Goal: Task Accomplishment & Management: Use online tool/utility

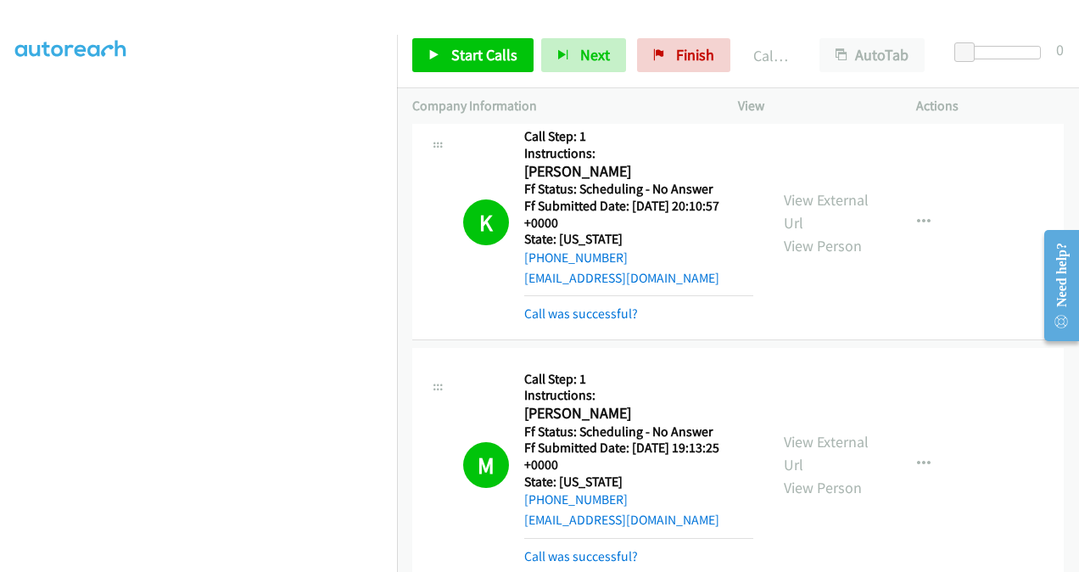
scroll to position [2108, 0]
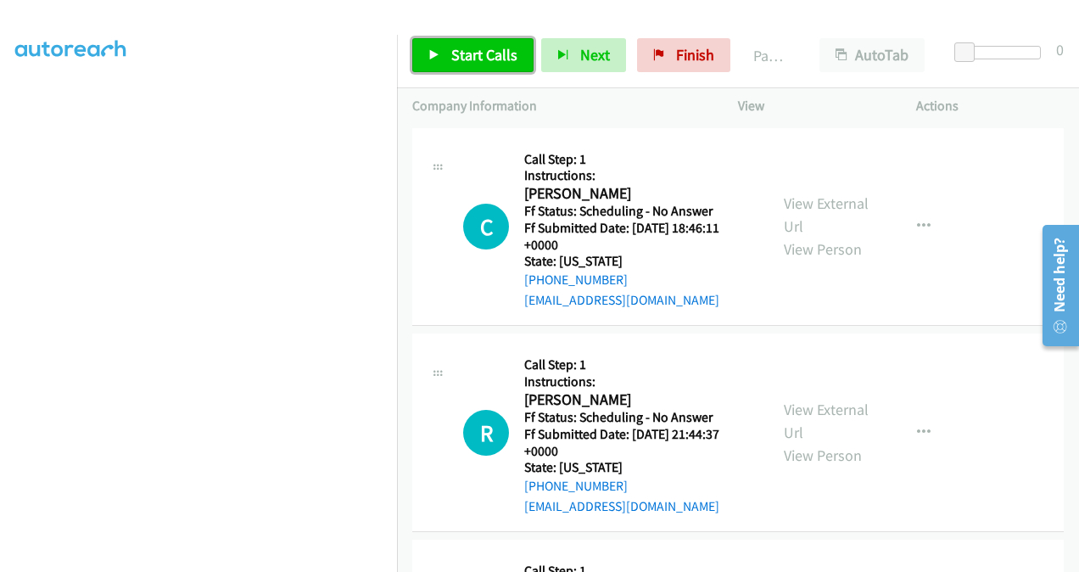
click at [500, 59] on span "Start Calls" at bounding box center [484, 55] width 66 height 20
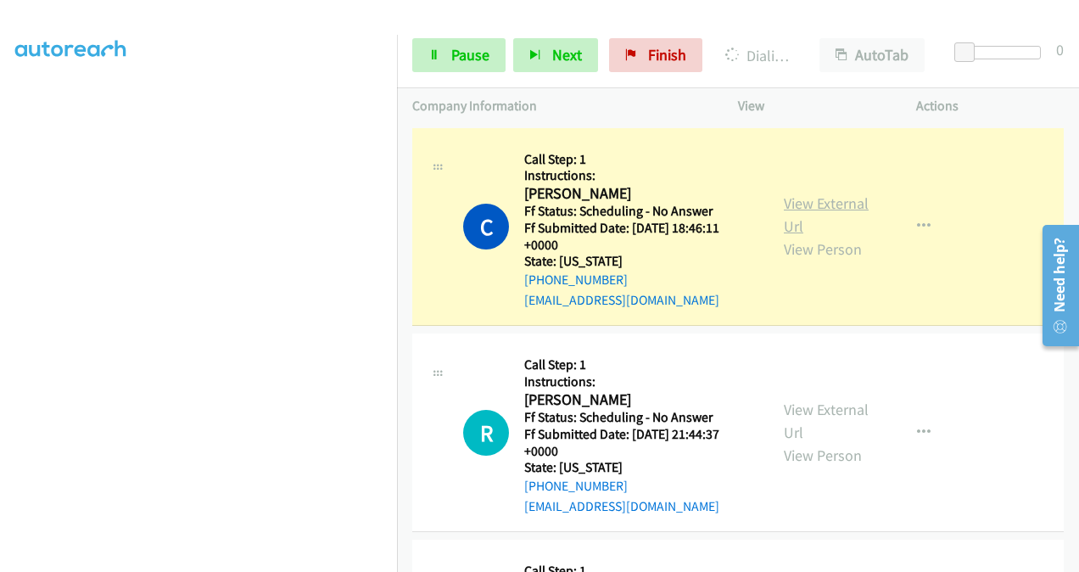
click at [796, 202] on link "View External Url" at bounding box center [826, 214] width 85 height 42
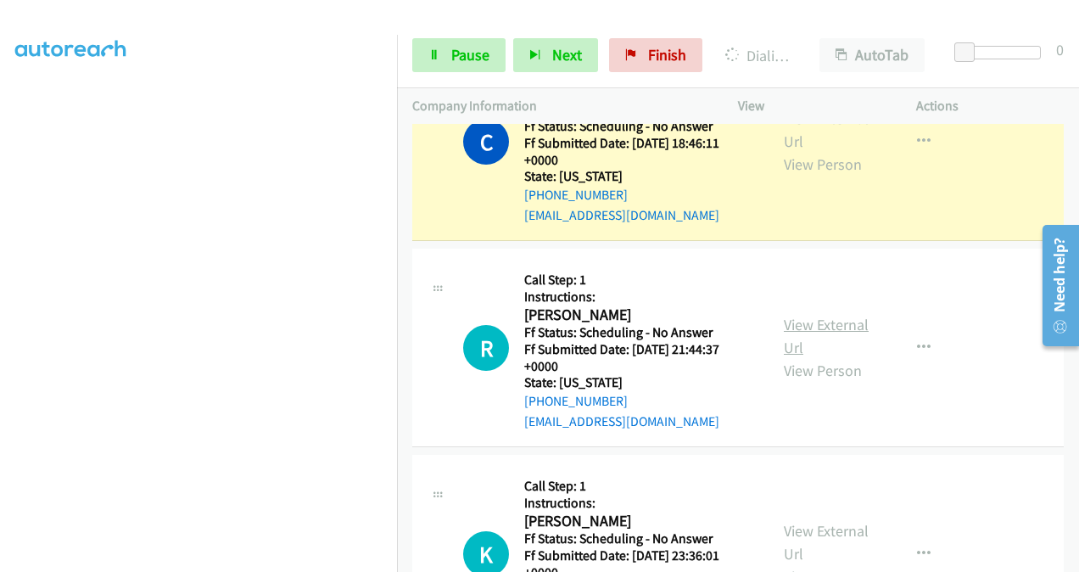
click at [790, 327] on link "View External Url" at bounding box center [826, 336] width 85 height 42
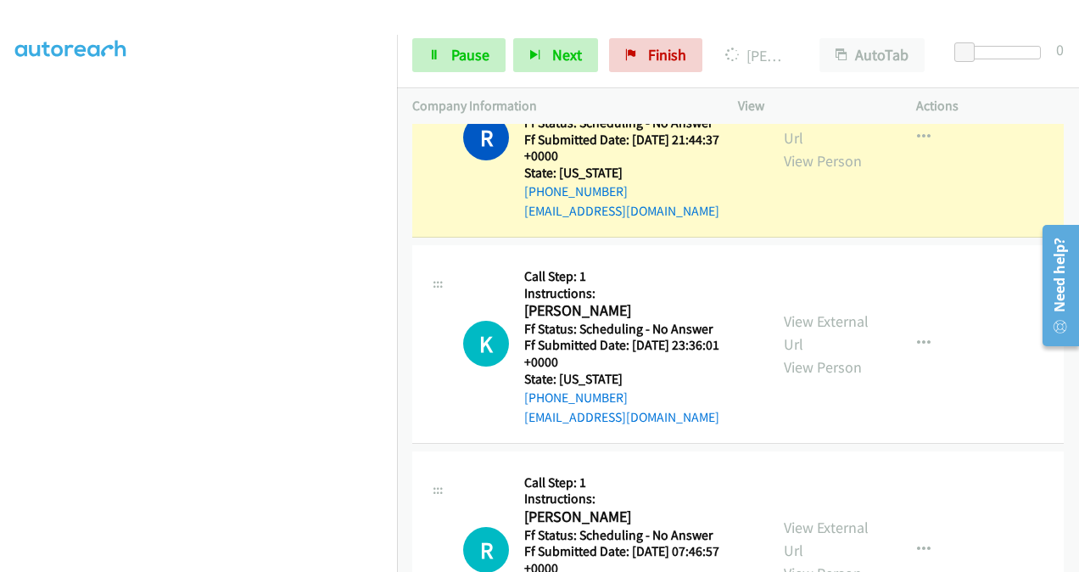
scroll to position [357, 0]
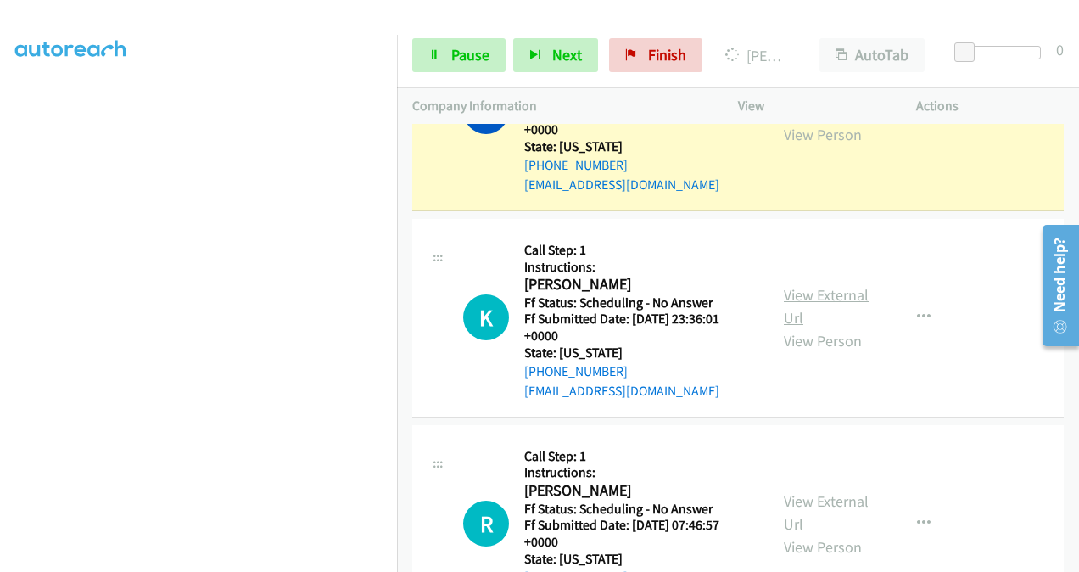
click at [784, 295] on link "View External Url" at bounding box center [826, 306] width 85 height 42
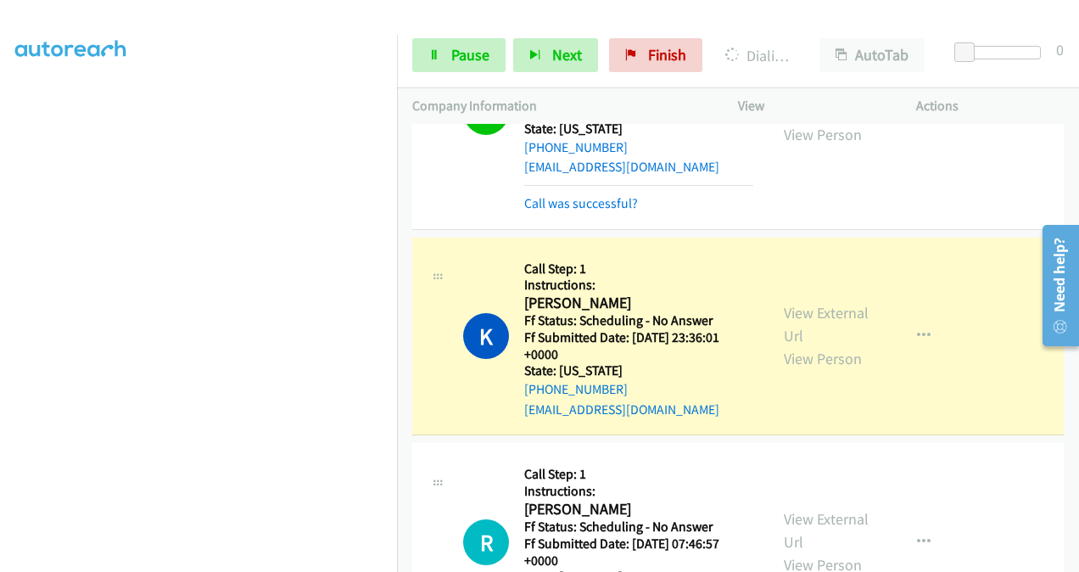
scroll to position [544, 0]
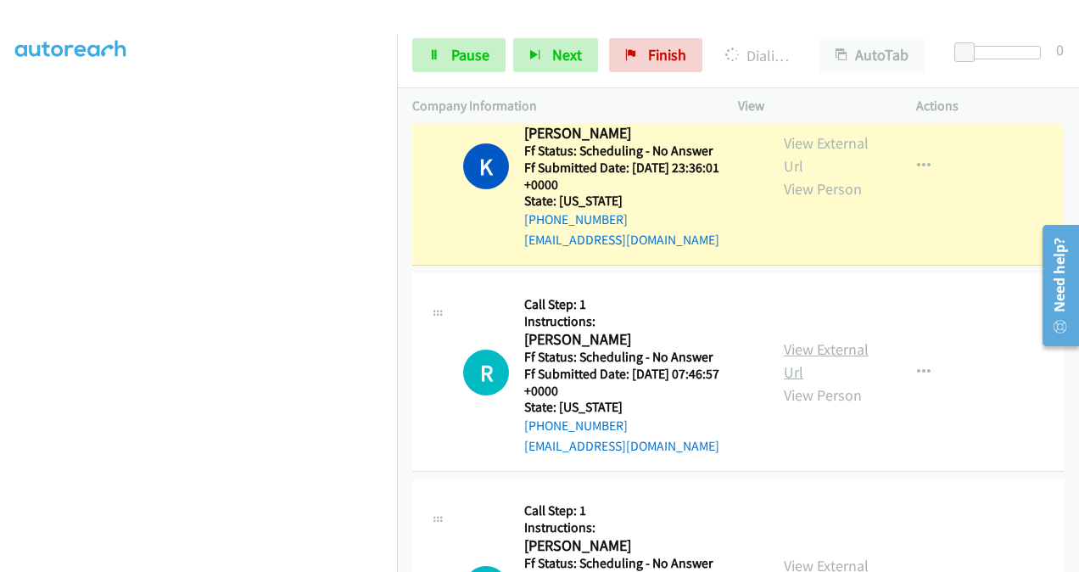
click at [784, 339] on link "View External Url" at bounding box center [826, 360] width 85 height 42
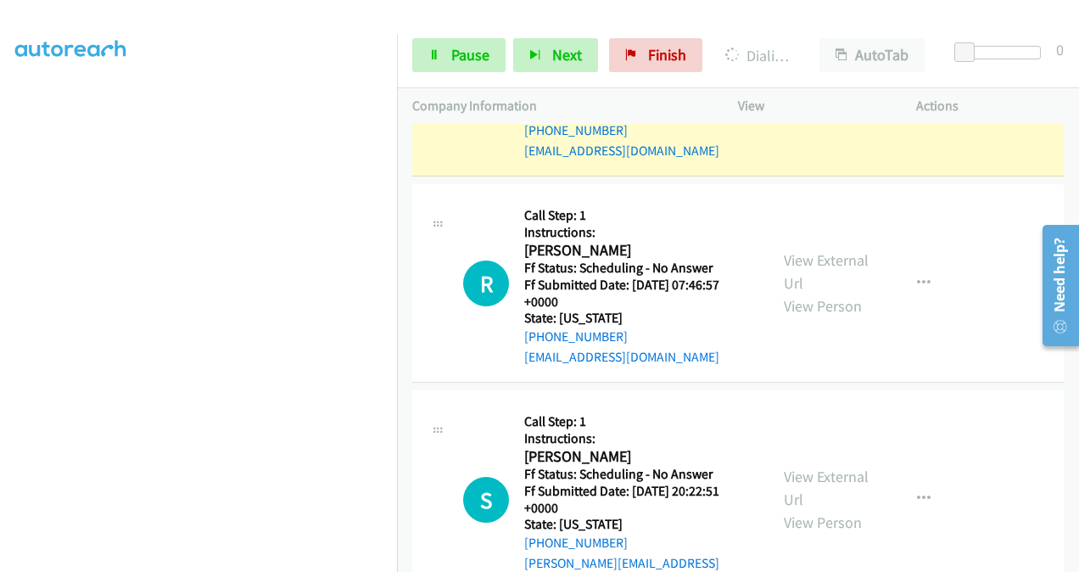
scroll to position [714, 0]
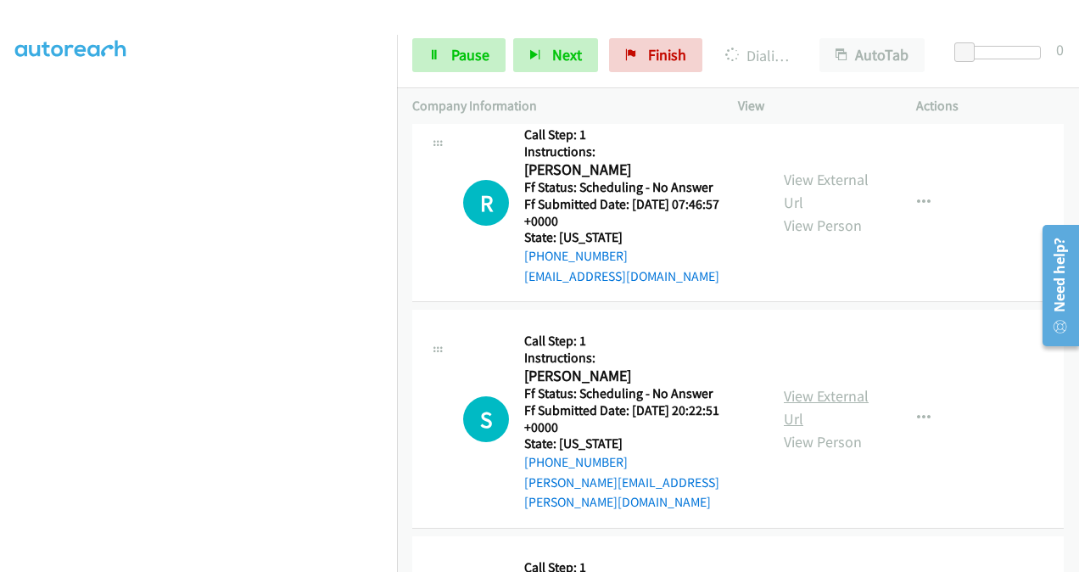
click at [784, 386] on link "View External Url" at bounding box center [826, 407] width 85 height 42
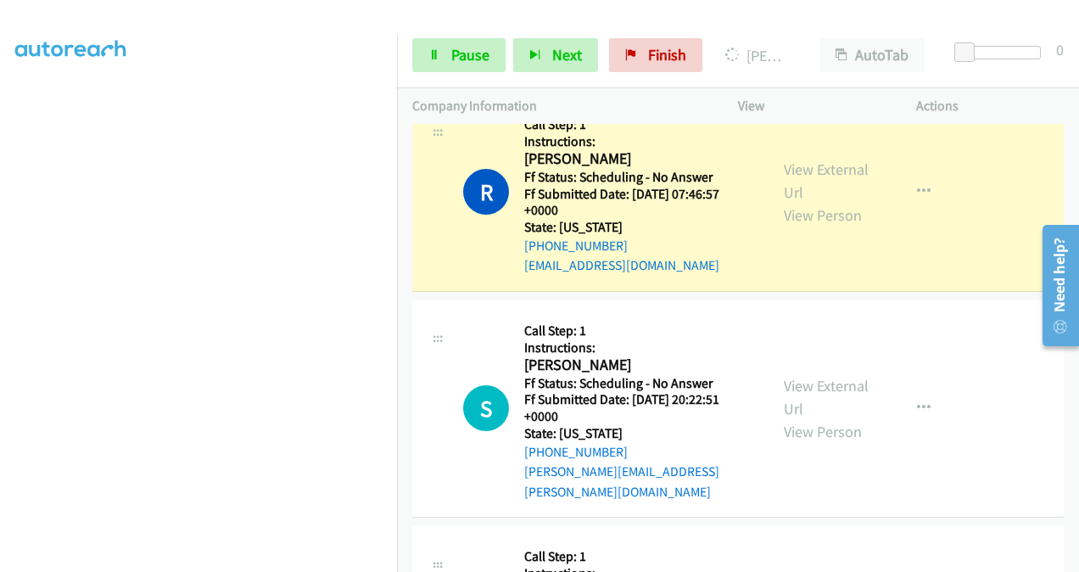
scroll to position [799, 0]
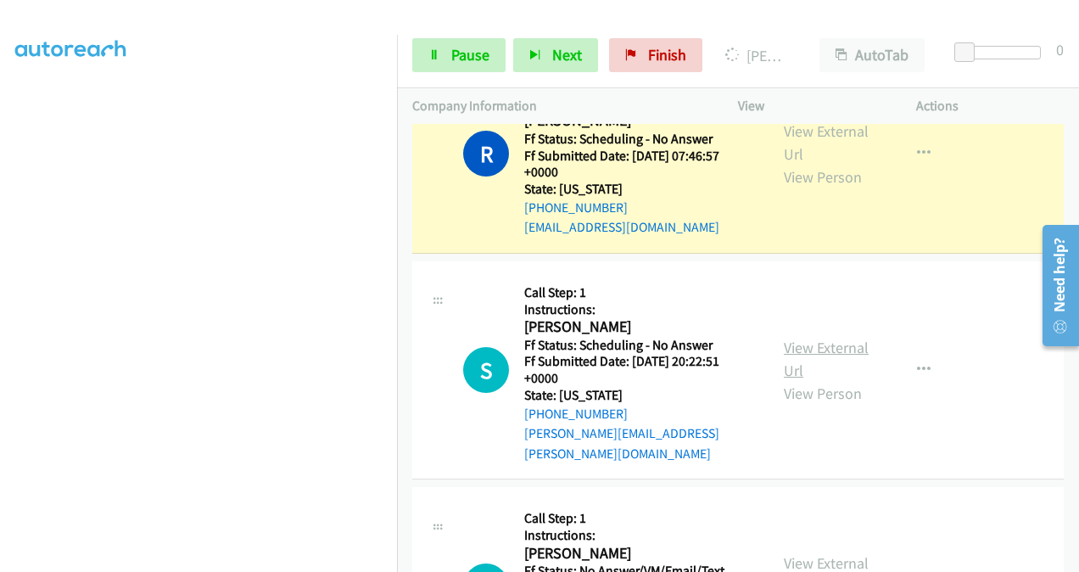
click at [795, 343] on link "View External Url" at bounding box center [826, 359] width 85 height 42
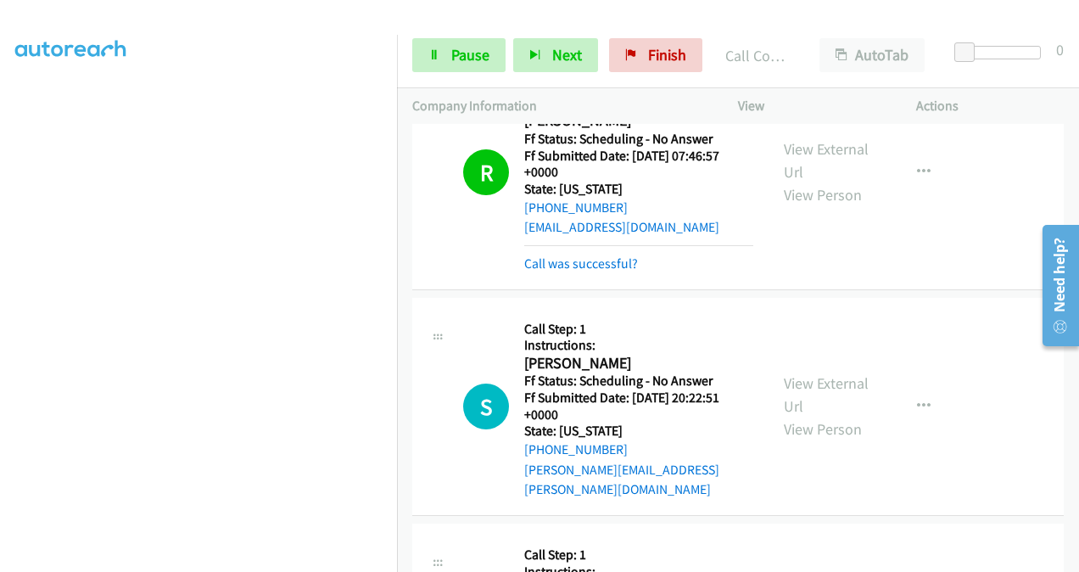
scroll to position [817, 0]
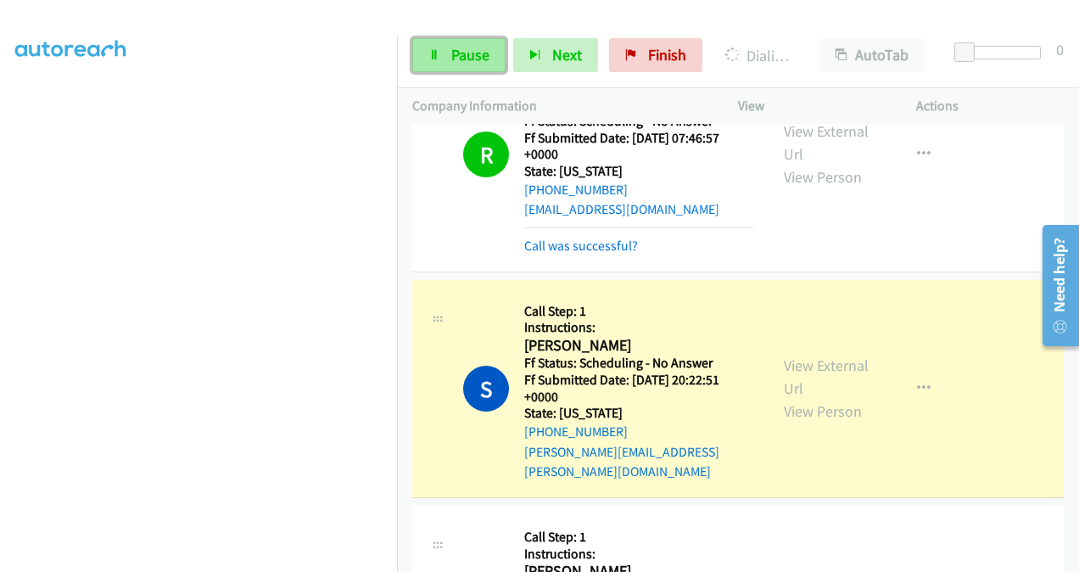
click at [463, 59] on span "Pause" at bounding box center [470, 55] width 38 height 20
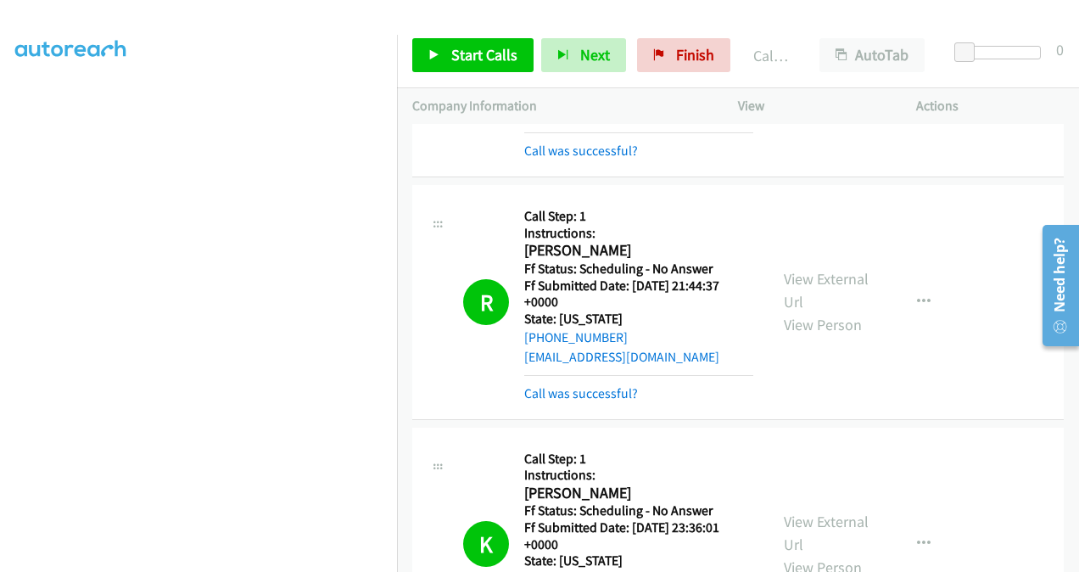
scroll to position [0, 0]
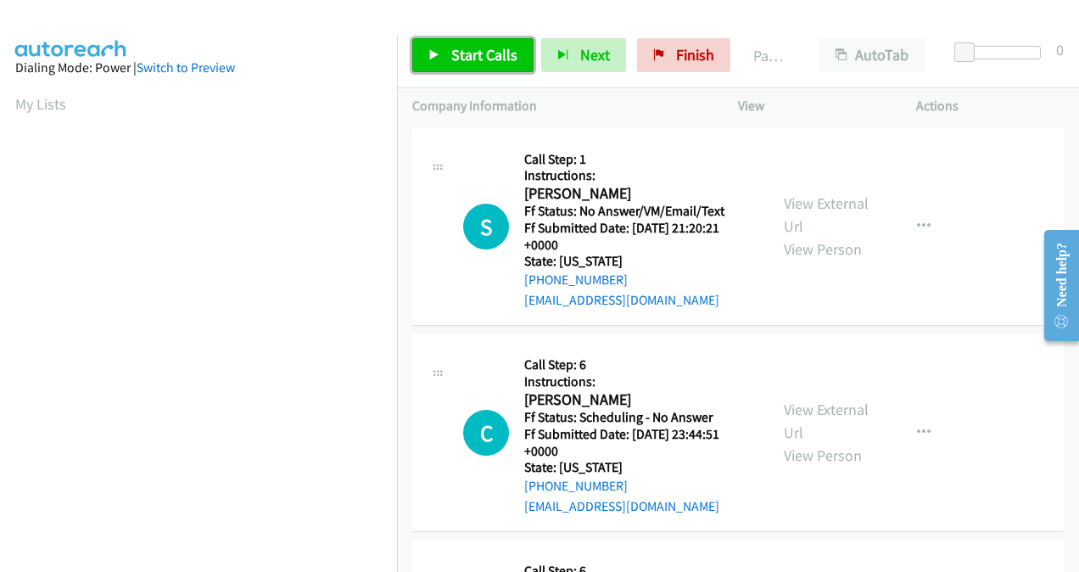
click at [472, 59] on span "Start Calls" at bounding box center [484, 55] width 66 height 20
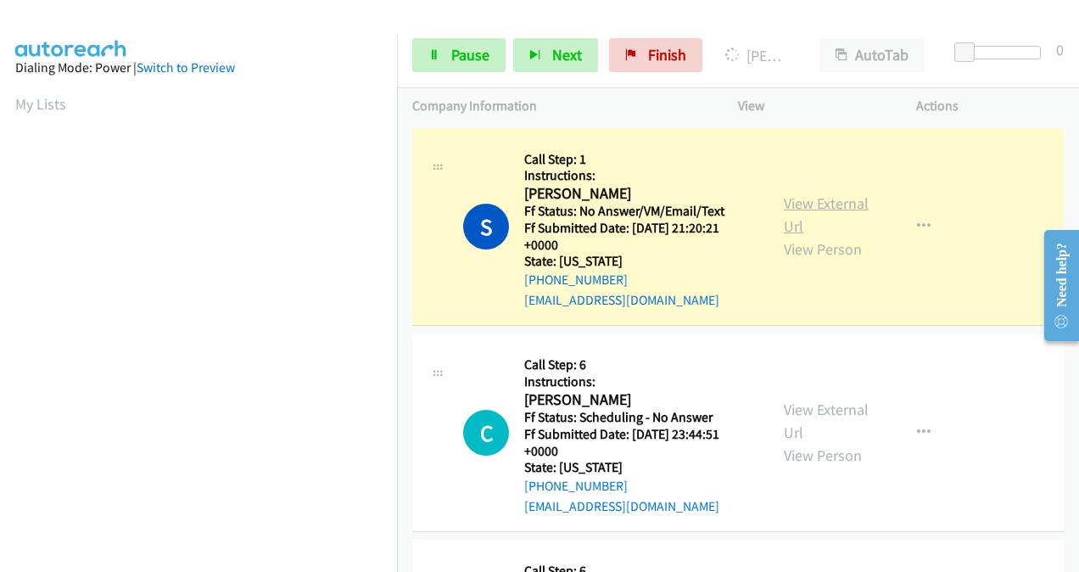
click at [786, 204] on link "View External Url" at bounding box center [826, 214] width 85 height 42
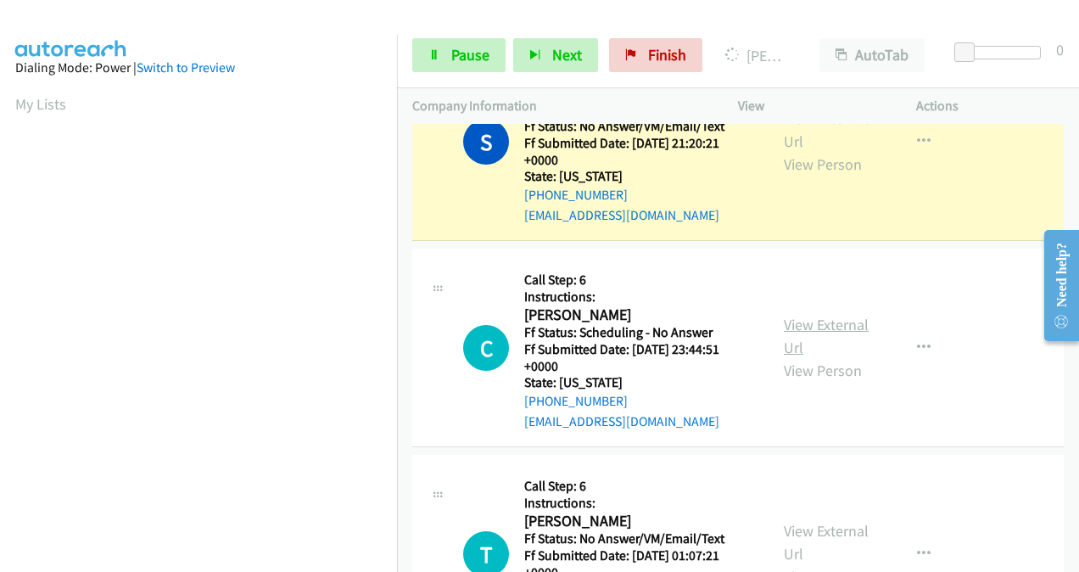
click at [799, 328] on link "View External Url" at bounding box center [826, 336] width 85 height 42
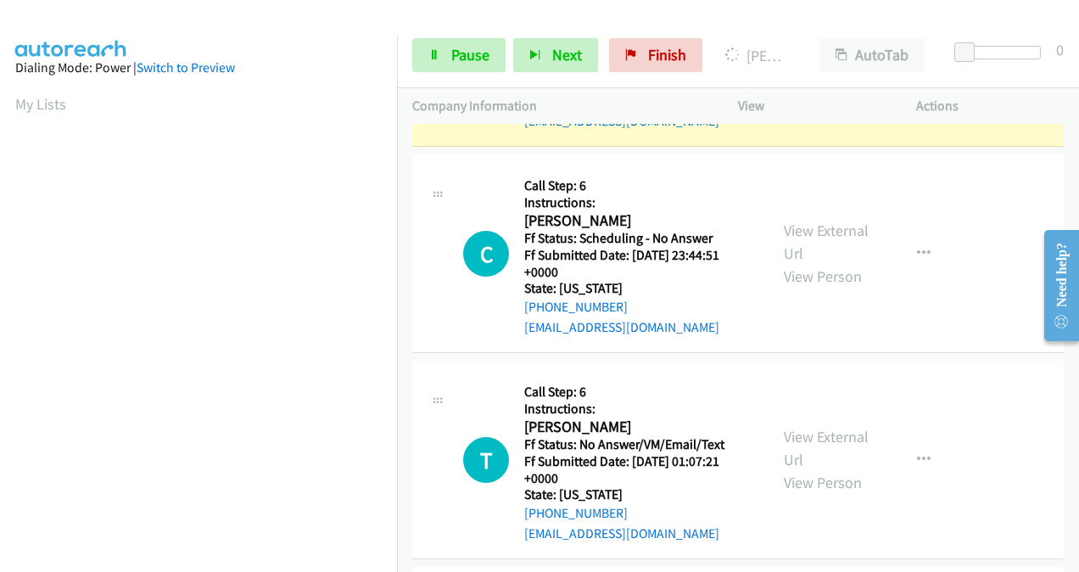
scroll to position [254, 0]
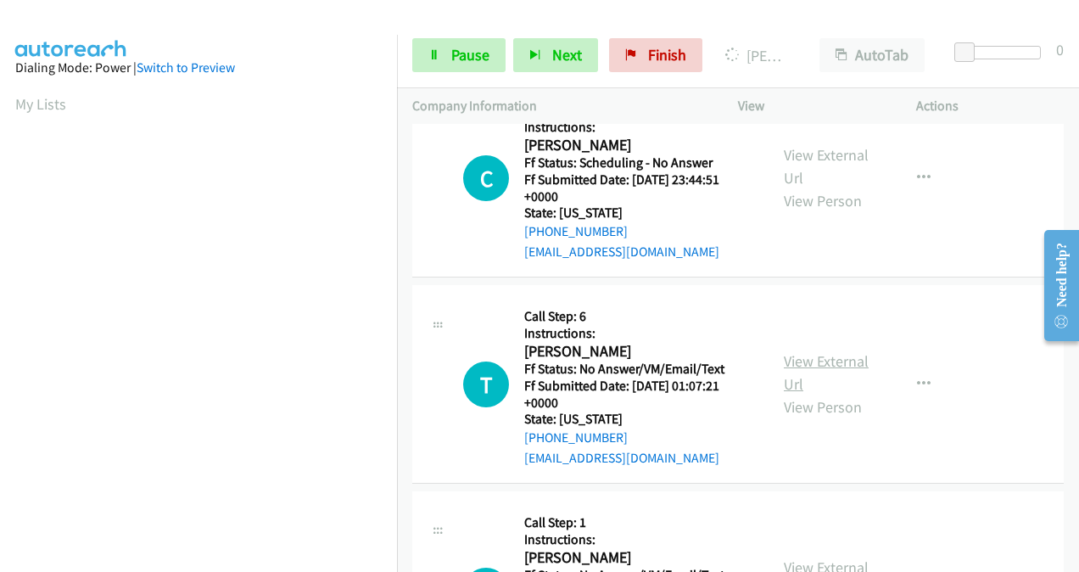
click at [794, 360] on link "View External Url" at bounding box center [826, 372] width 85 height 42
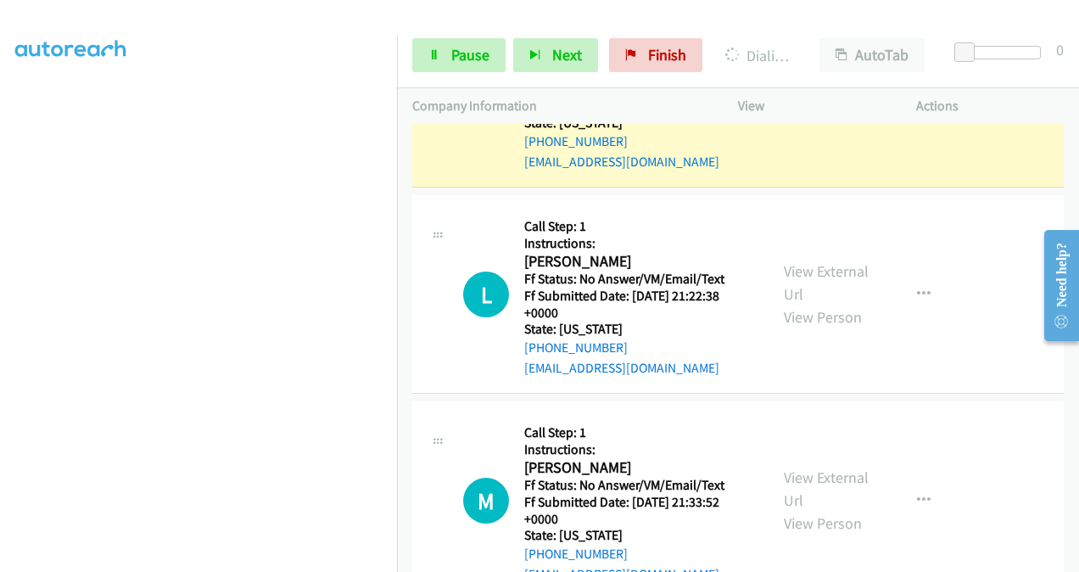
scroll to position [629, 0]
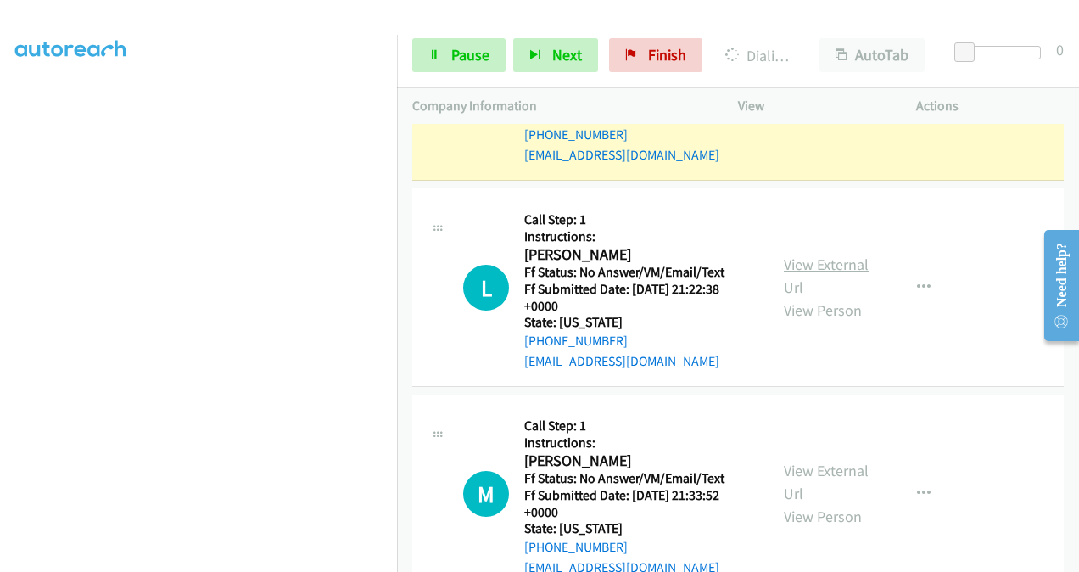
click at [784, 266] on link "View External Url" at bounding box center [826, 275] width 85 height 42
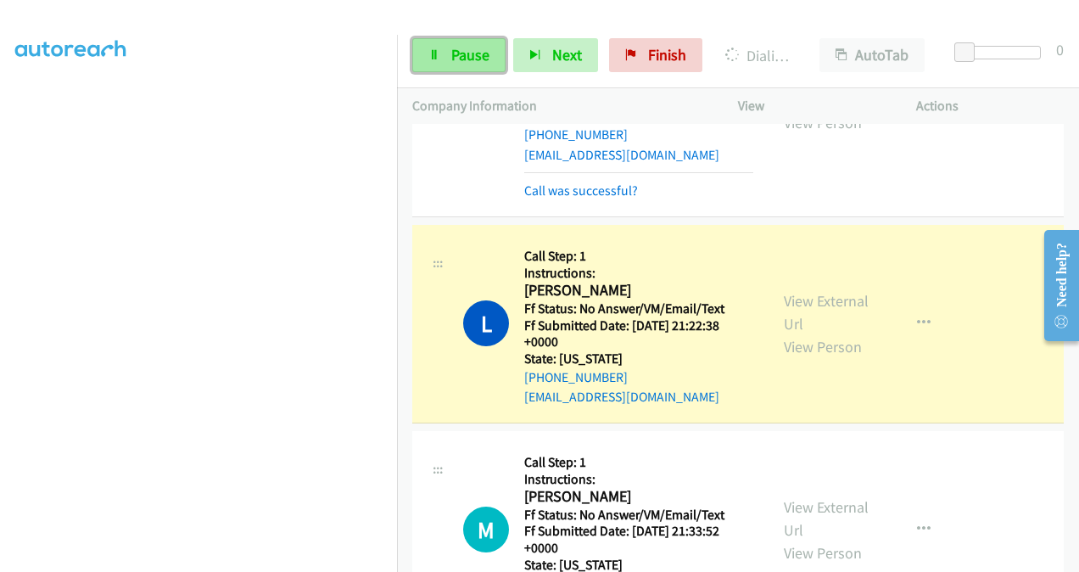
click at [470, 58] on span "Pause" at bounding box center [470, 55] width 38 height 20
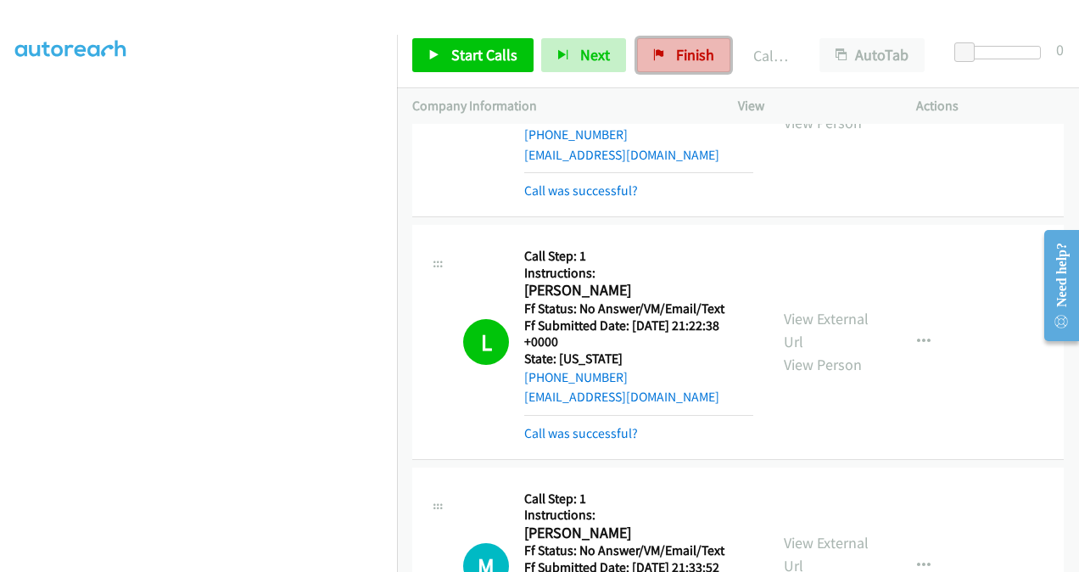
click at [680, 56] on span "Finish" at bounding box center [695, 55] width 38 height 20
